Goal: Task Accomplishment & Management: Manage account settings

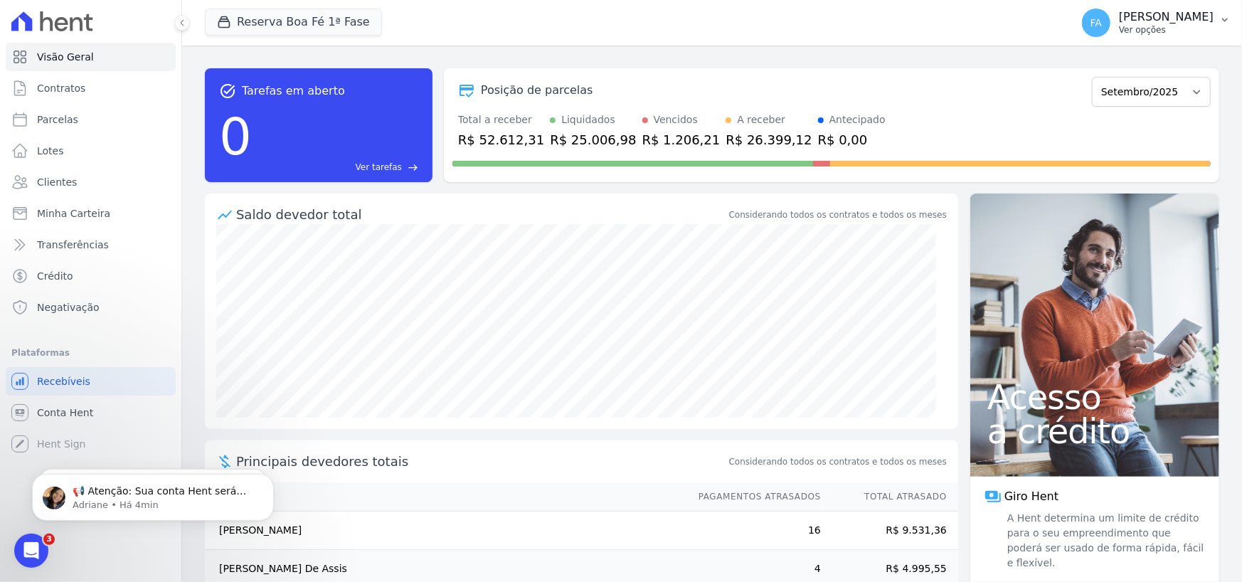
click at [1199, 26] on p "Ver opções" at bounding box center [1166, 29] width 95 height 11
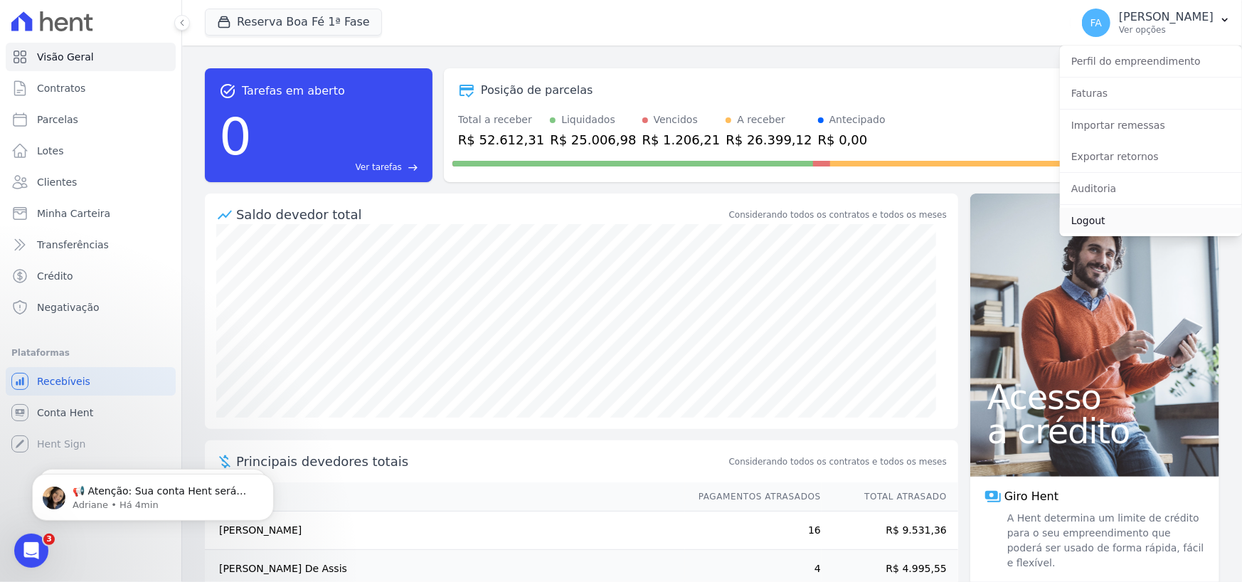
click at [1107, 219] on link "Logout" at bounding box center [1151, 221] width 182 height 26
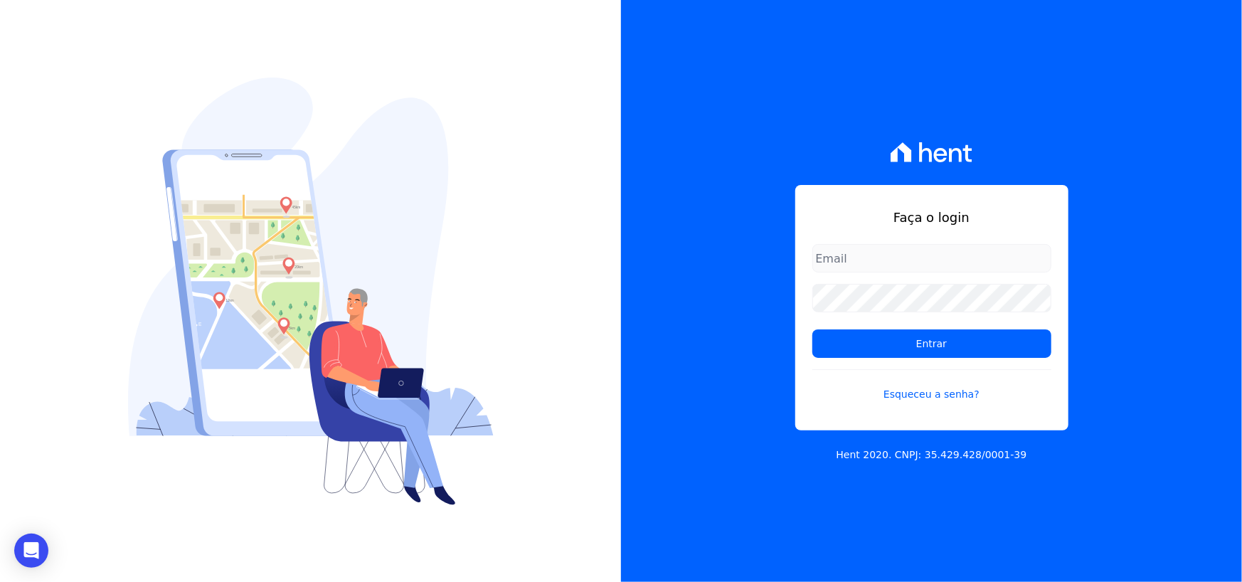
type input "[EMAIL_ADDRESS][DOMAIN_NAME]"
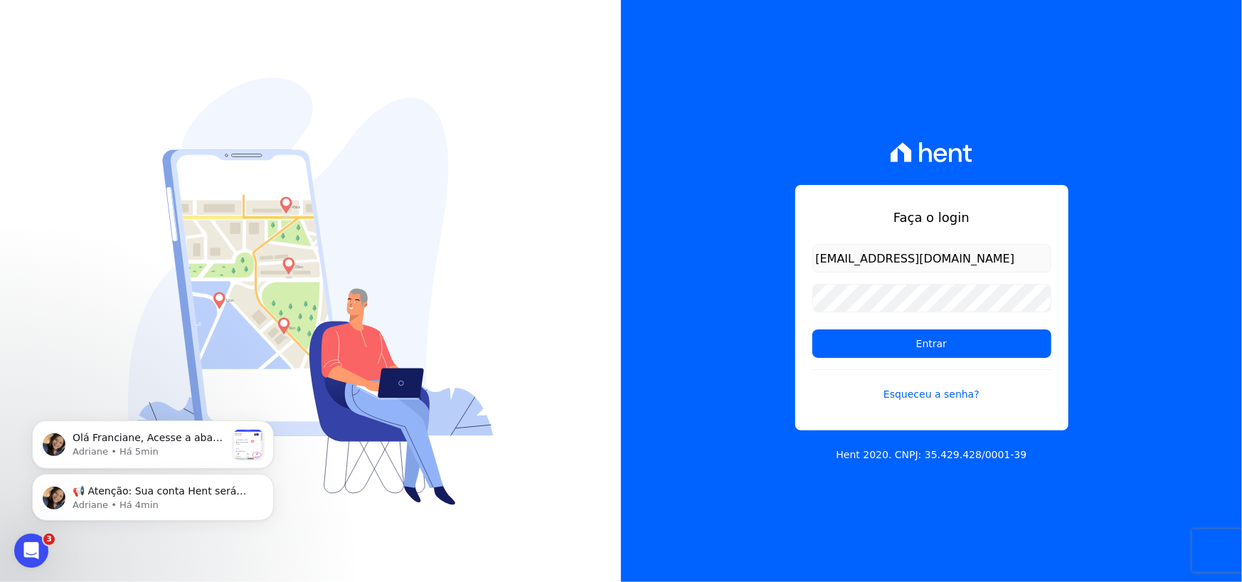
click at [270, 417] on div "📢 Atenção: Sua conta Hent será migrada para a Conta Arke! Estamos trazendo para…" at bounding box center [153, 431] width 262 height 178
click at [270, 423] on icon "Dismiss notification" at bounding box center [269, 423] width 5 height 5
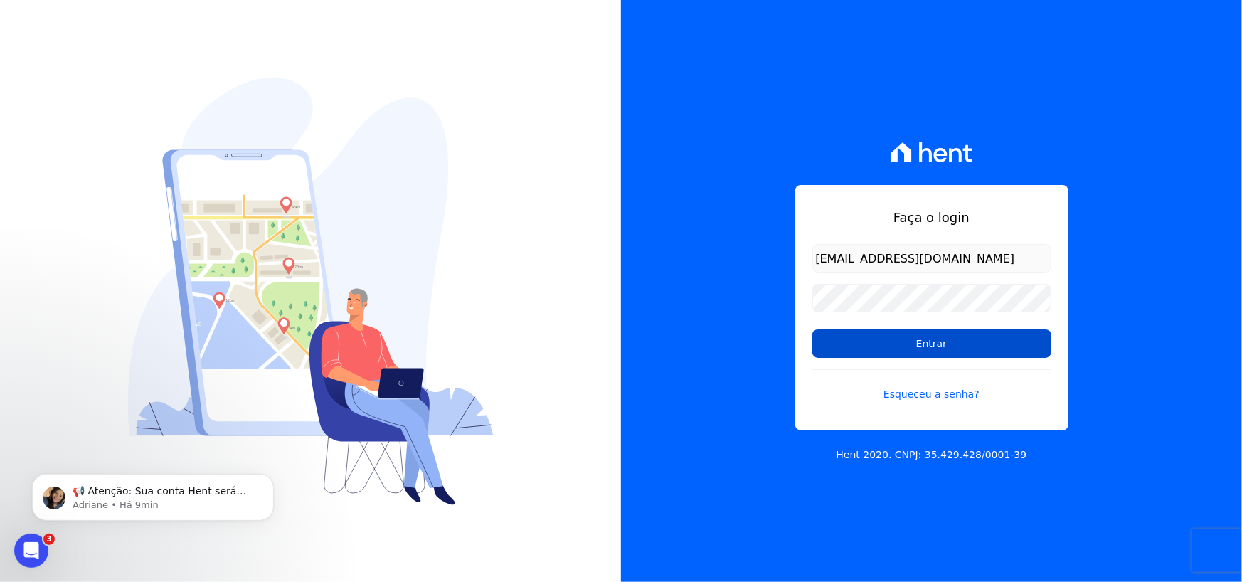
click at [937, 344] on input "Entrar" at bounding box center [931, 343] width 239 height 28
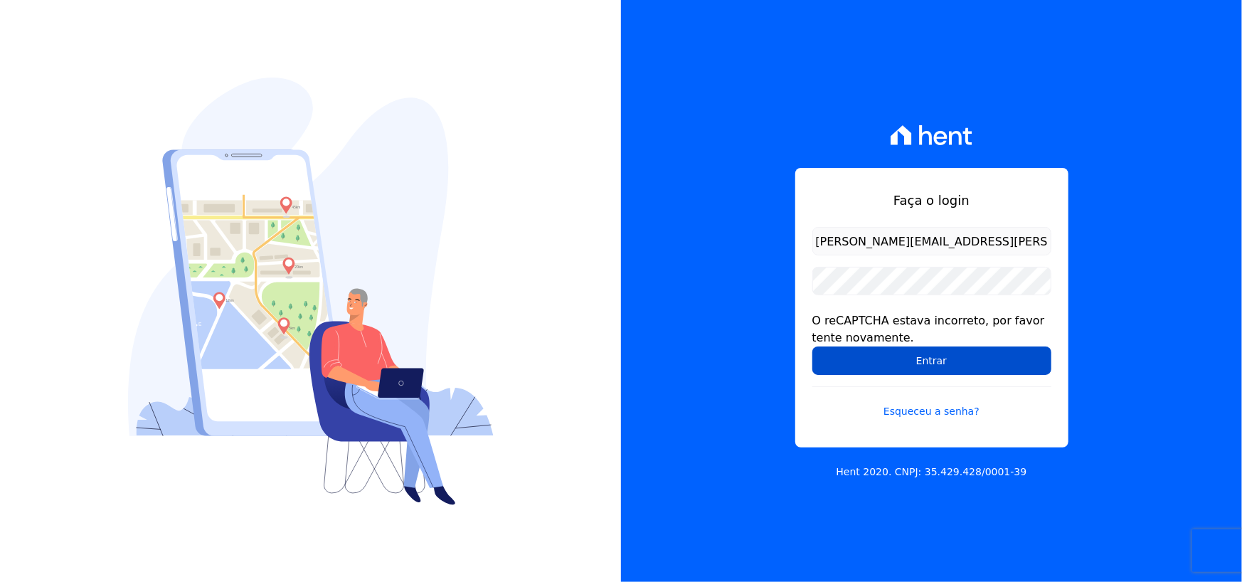
click at [930, 367] on input "Entrar" at bounding box center [931, 360] width 239 height 28
